Goal: Transaction & Acquisition: Purchase product/service

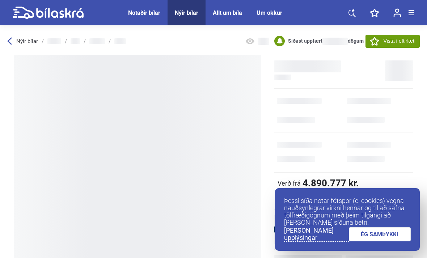
click at [387, 236] on link "ÉG SAMÞYKKI" at bounding box center [380, 234] width 62 height 14
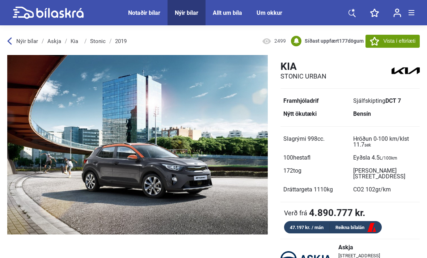
click at [150, 14] on div "Notaðir bílar" at bounding box center [144, 12] width 32 height 7
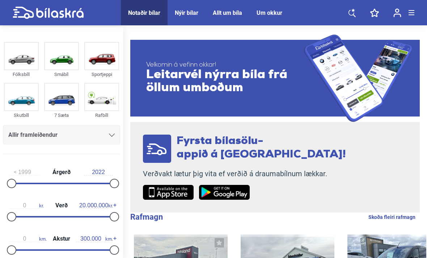
click at [105, 63] on img at bounding box center [101, 56] width 33 height 27
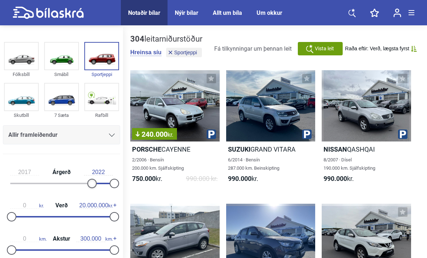
type input "2018"
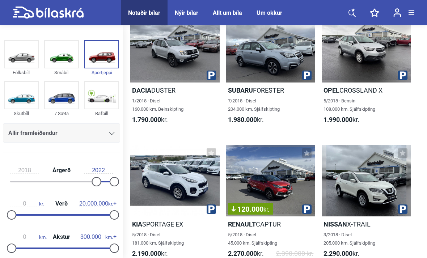
scroll to position [73, 0]
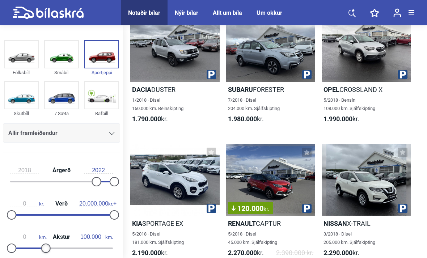
type input "90.000"
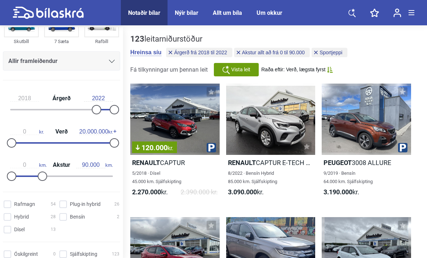
scroll to position [76, 0]
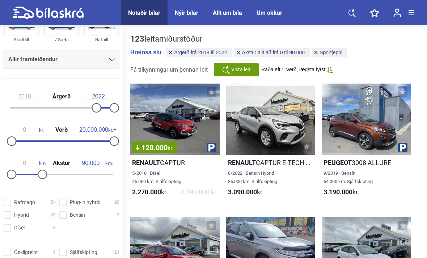
click at [10, 232] on input "Dísel 13" at bounding box center [31, 229] width 52 height 8
checkbox input "true"
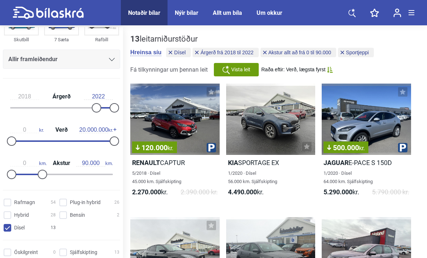
click at [64, 220] on input "Bensín 2" at bounding box center [90, 216] width 60 height 8
checkbox input "true"
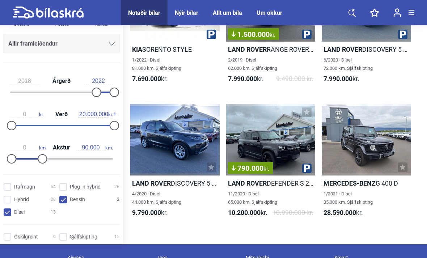
scroll to position [515, 0]
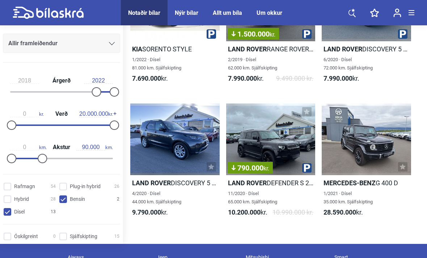
click at [376, 162] on div at bounding box center [366, 139] width 89 height 71
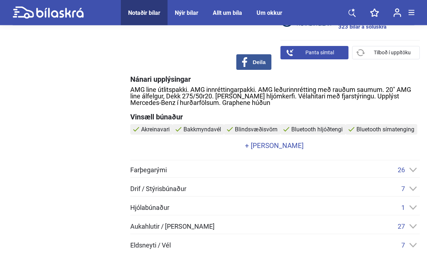
scroll to position [258, 0]
click at [290, 146] on link "+ [PERSON_NAME]" at bounding box center [274, 145] width 288 height 7
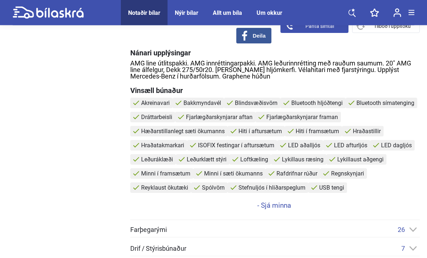
scroll to position [286, 0]
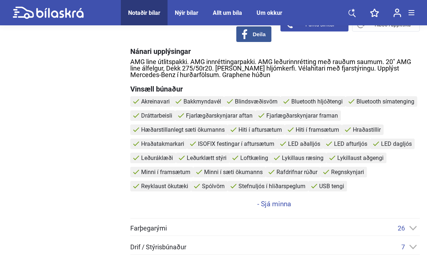
click at [289, 204] on link "- Sjá minna" at bounding box center [274, 204] width 288 height 7
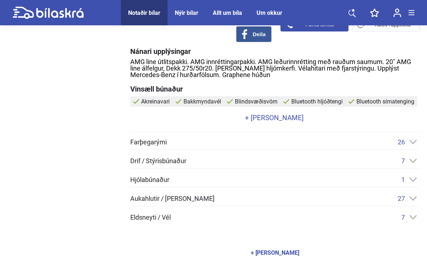
click at [415, 142] on icon at bounding box center [413, 142] width 7 height 4
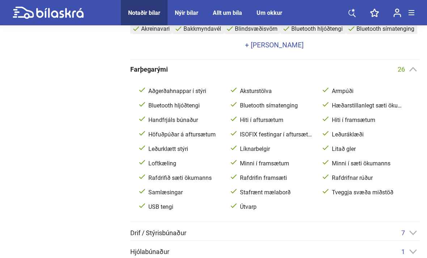
scroll to position [360, 0]
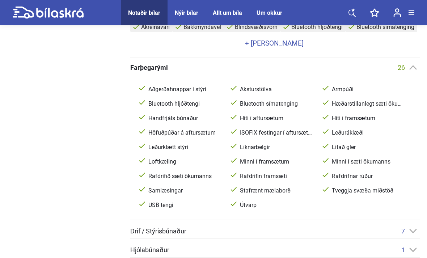
click at [412, 231] on icon at bounding box center [413, 232] width 7 height 4
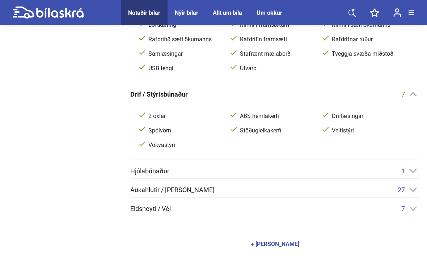
scroll to position [498, 0]
click at [416, 171] on icon at bounding box center [414, 171] width 8 height 5
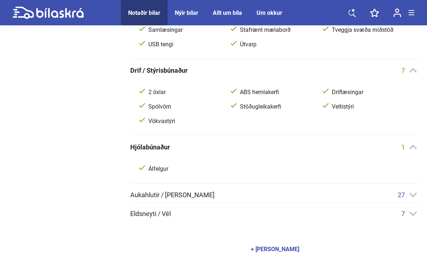
scroll to position [523, 0]
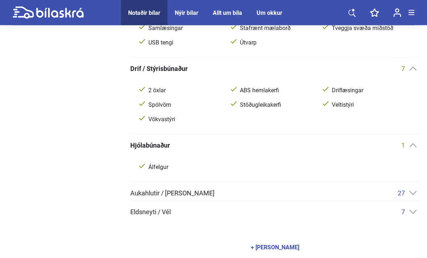
click at [417, 196] on div "27" at bounding box center [409, 194] width 22 height 8
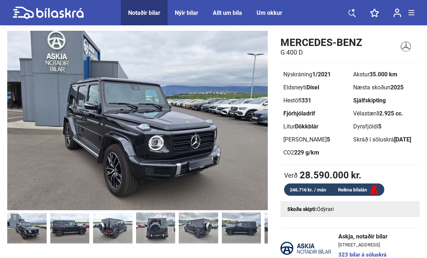
scroll to position [0, 0]
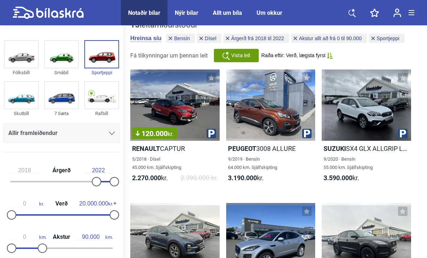
scroll to position [14, 0]
